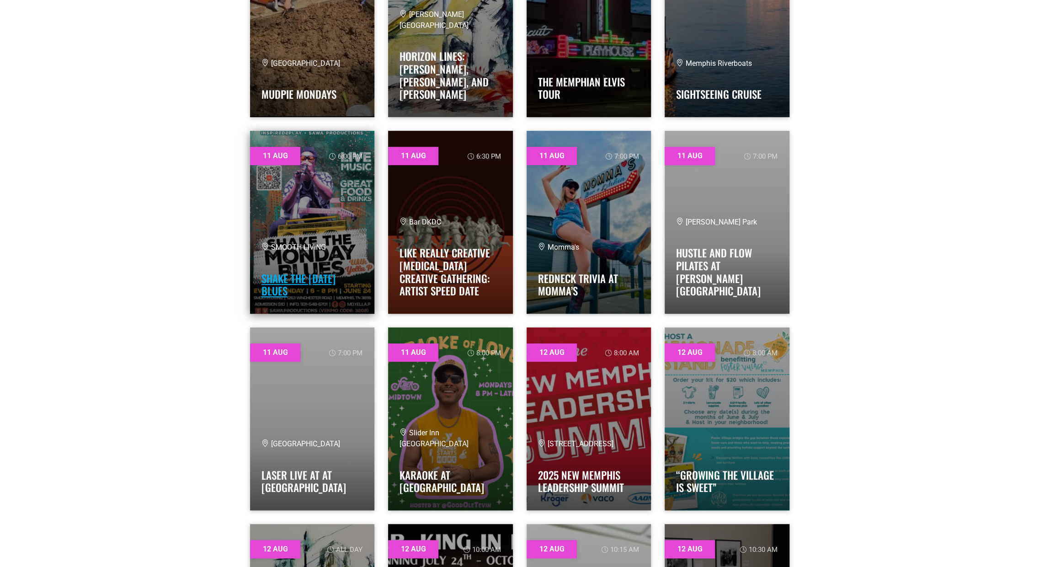
scroll to position [411, 0]
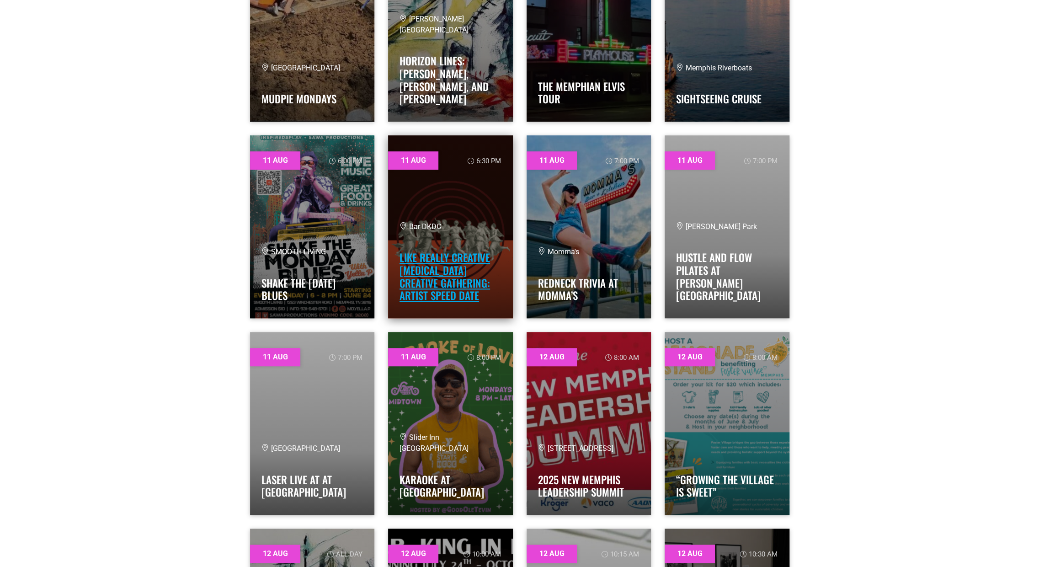
click at [444, 272] on link "Like Really Creative [MEDICAL_DATA] Creative Gathering: Artist Speed Date" at bounding box center [444, 275] width 90 height 53
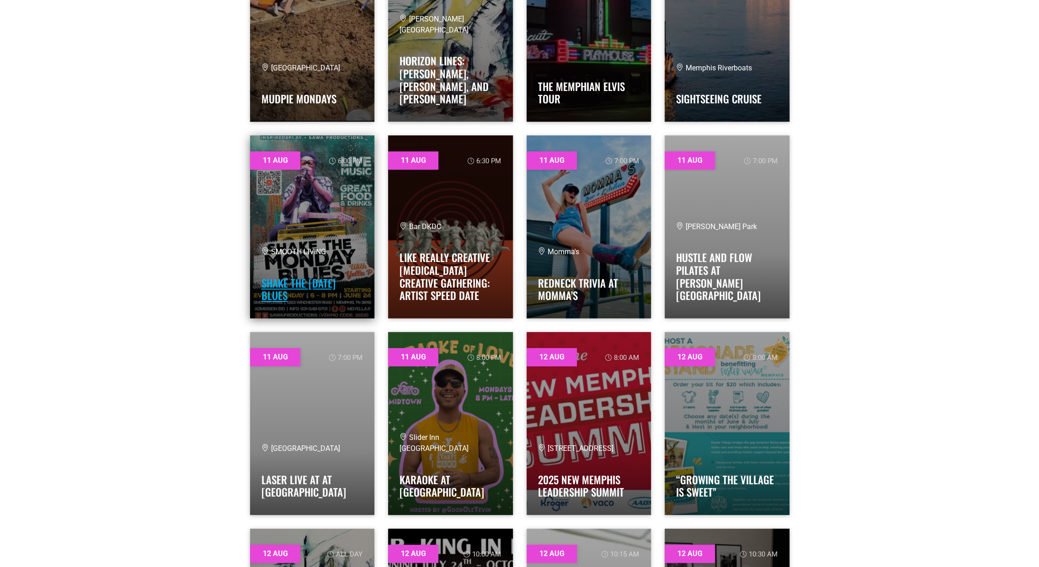
click at [302, 281] on link "SHAKE THE [DATE] BLUES" at bounding box center [298, 289] width 74 height 28
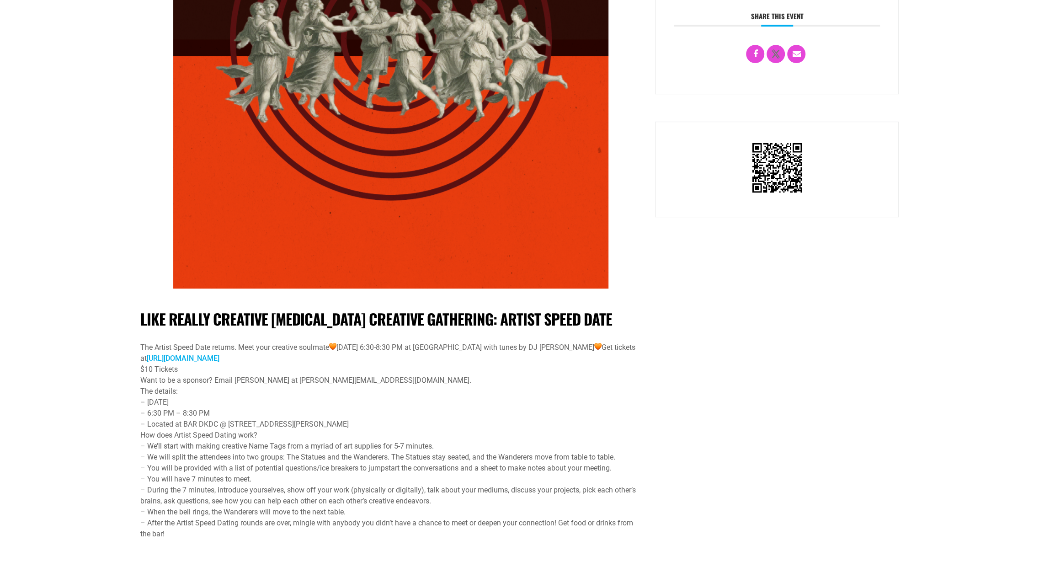
scroll to position [411, 0]
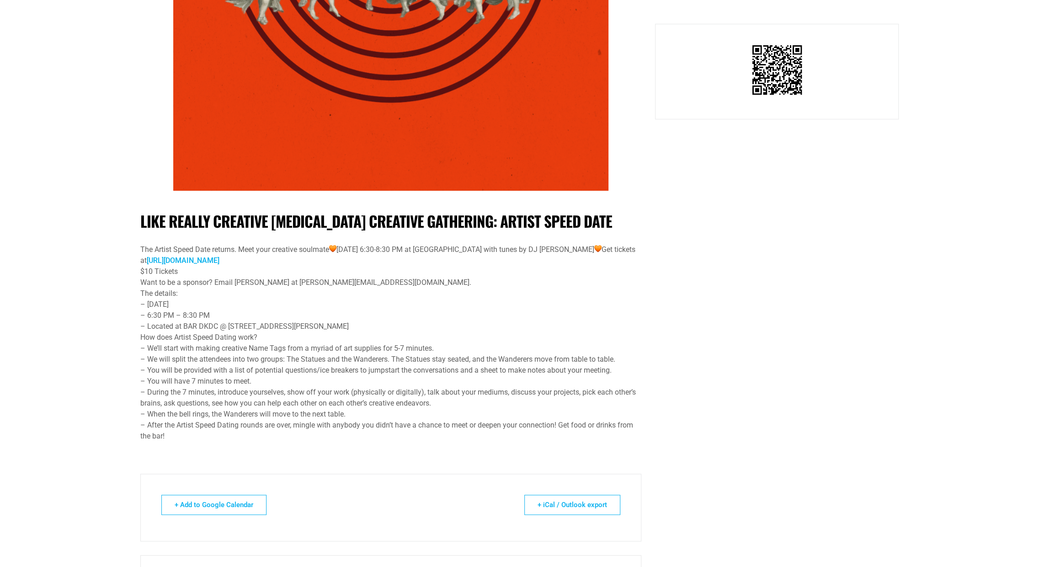
click at [152, 365] on div "– You will be provided with a list of potential questions/ice breakers to jumps…" at bounding box center [390, 370] width 501 height 11
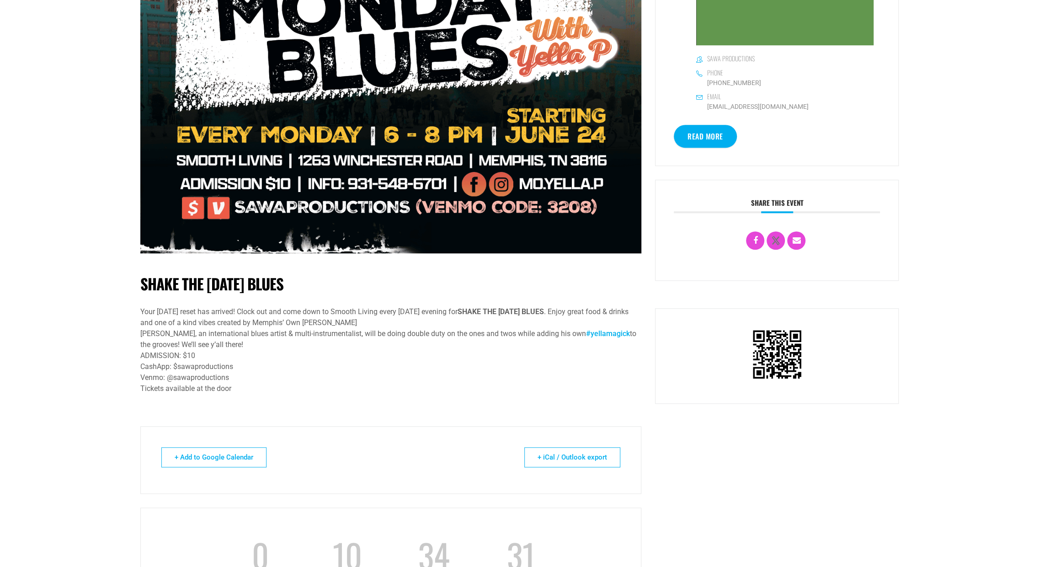
scroll to position [640, 0]
